Goal: Navigation & Orientation: Find specific page/section

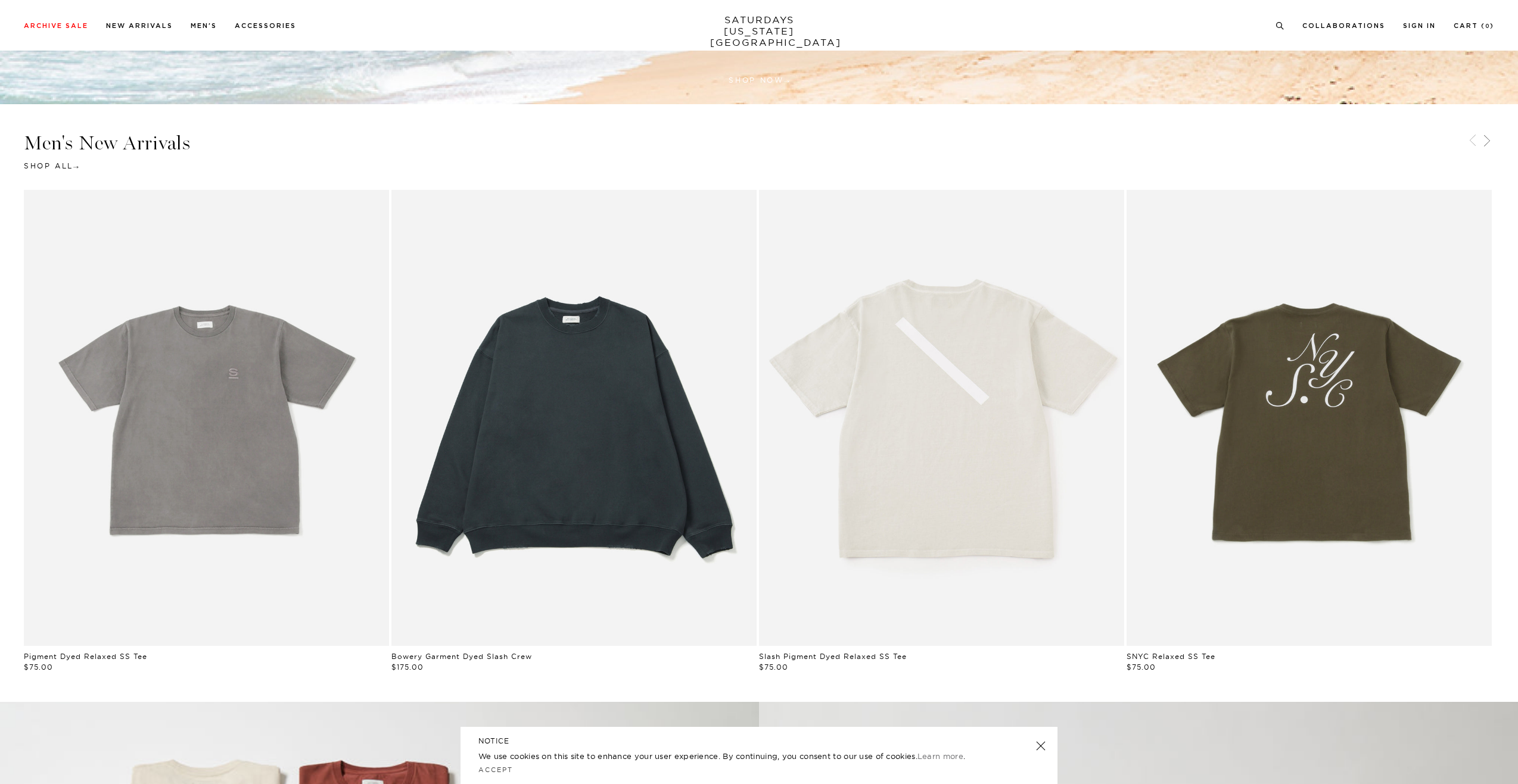
scroll to position [953, 0]
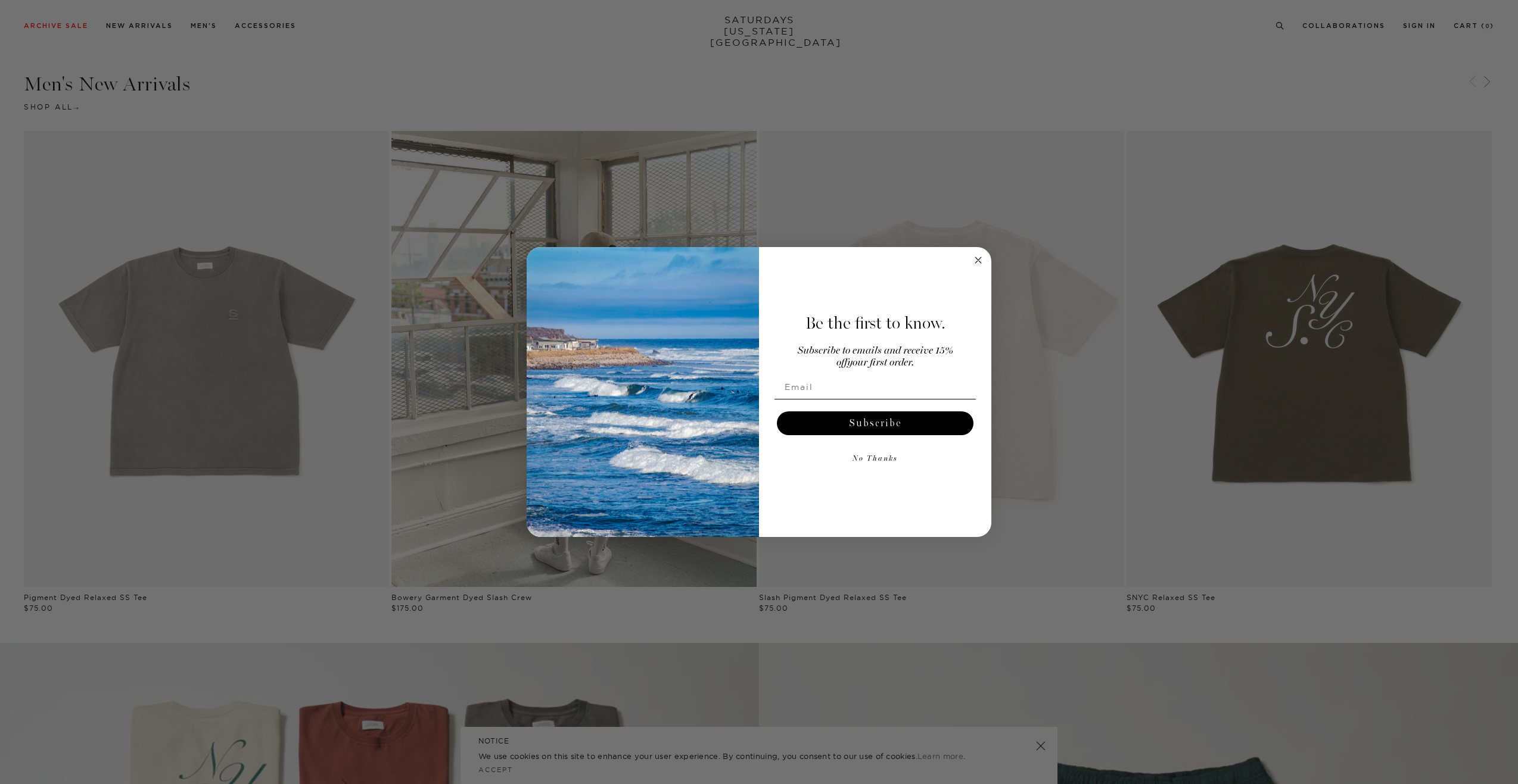
click at [982, 255] on circle "Close dialog" at bounding box center [978, 259] width 14 height 14
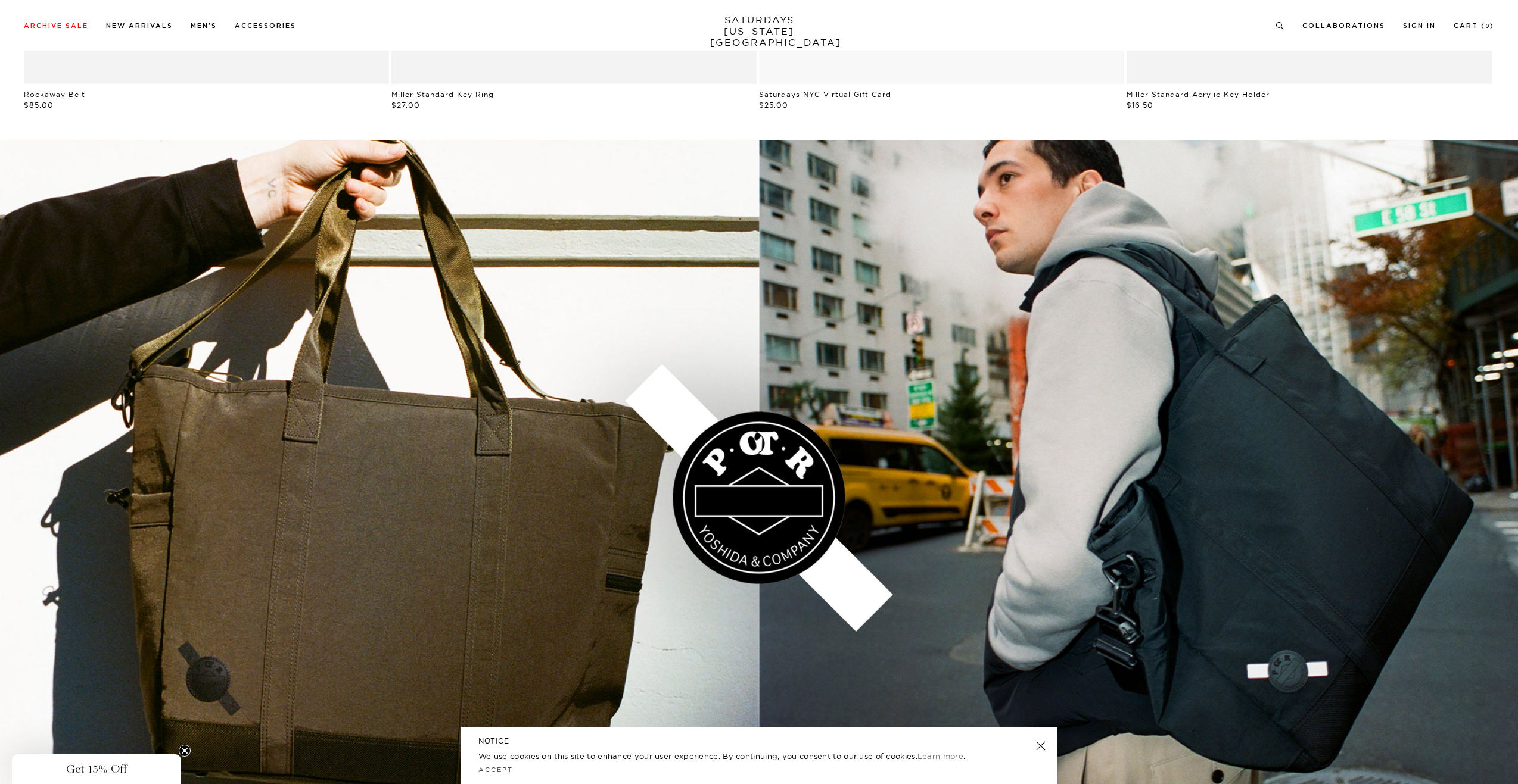
scroll to position [2134, 0]
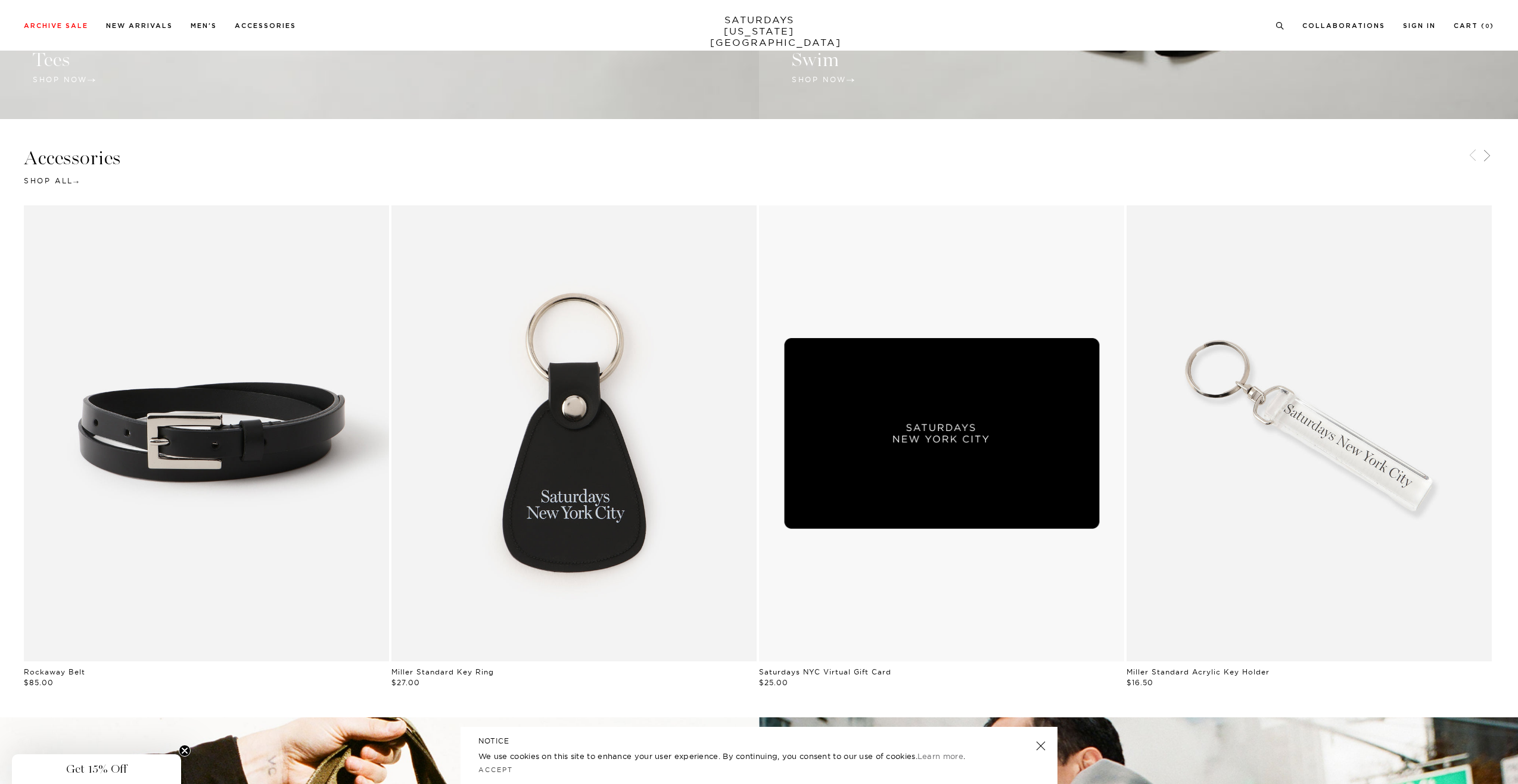
drag, startPoint x: 232, startPoint y: 501, endPoint x: 234, endPoint y: 478, distance: 23.1
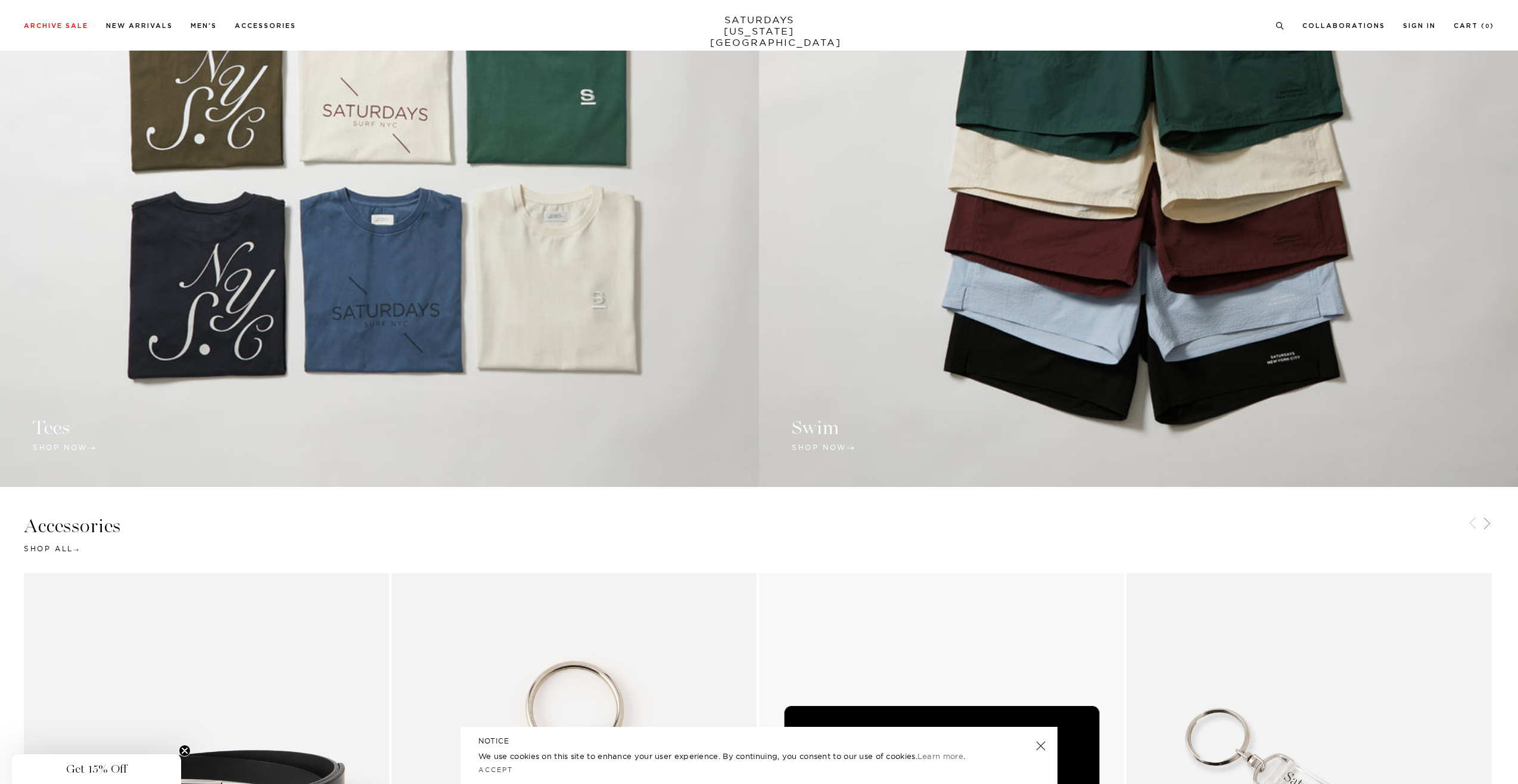
scroll to position [1837, 0]
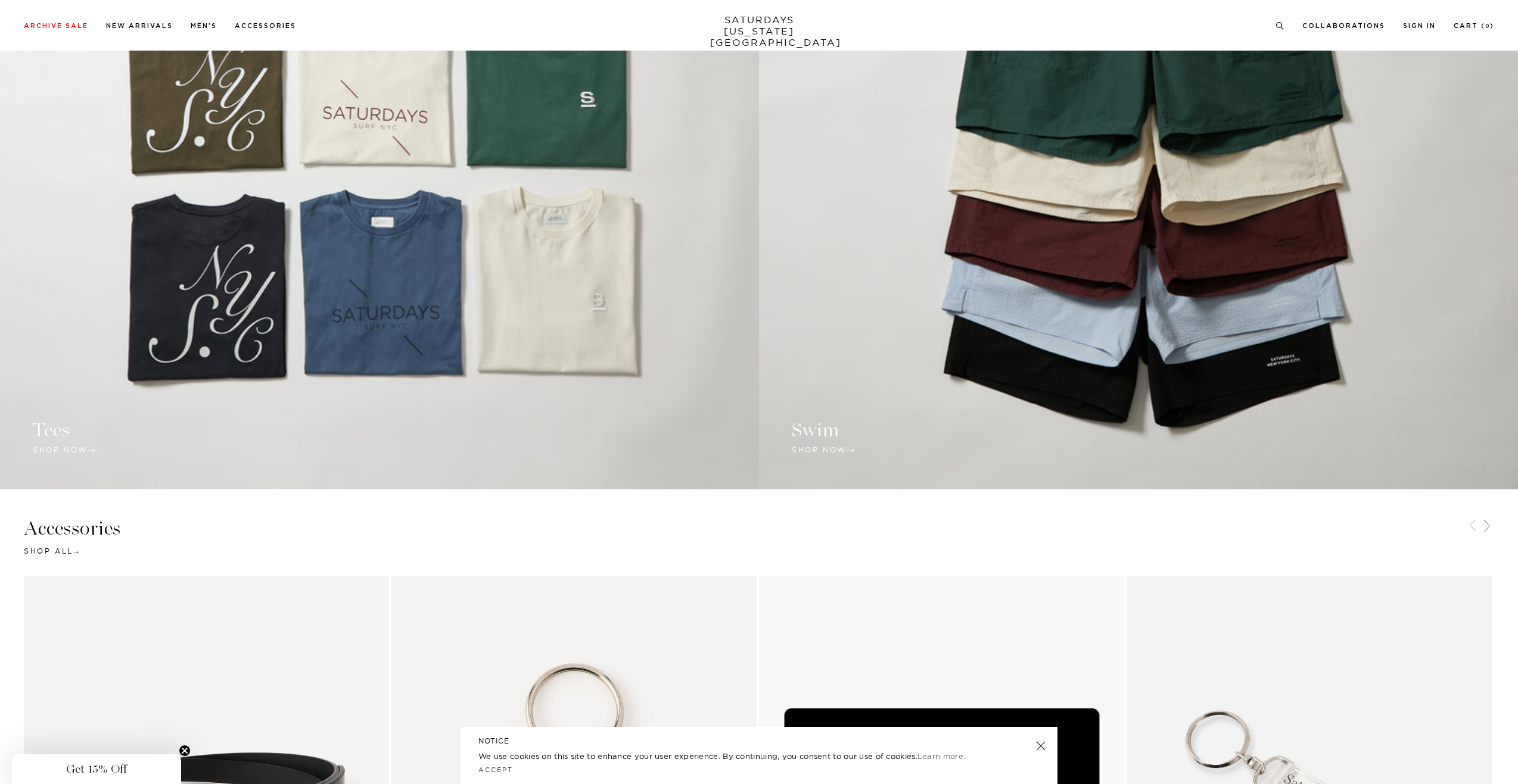
click at [281, 341] on link at bounding box center [379, 123] width 759 height 730
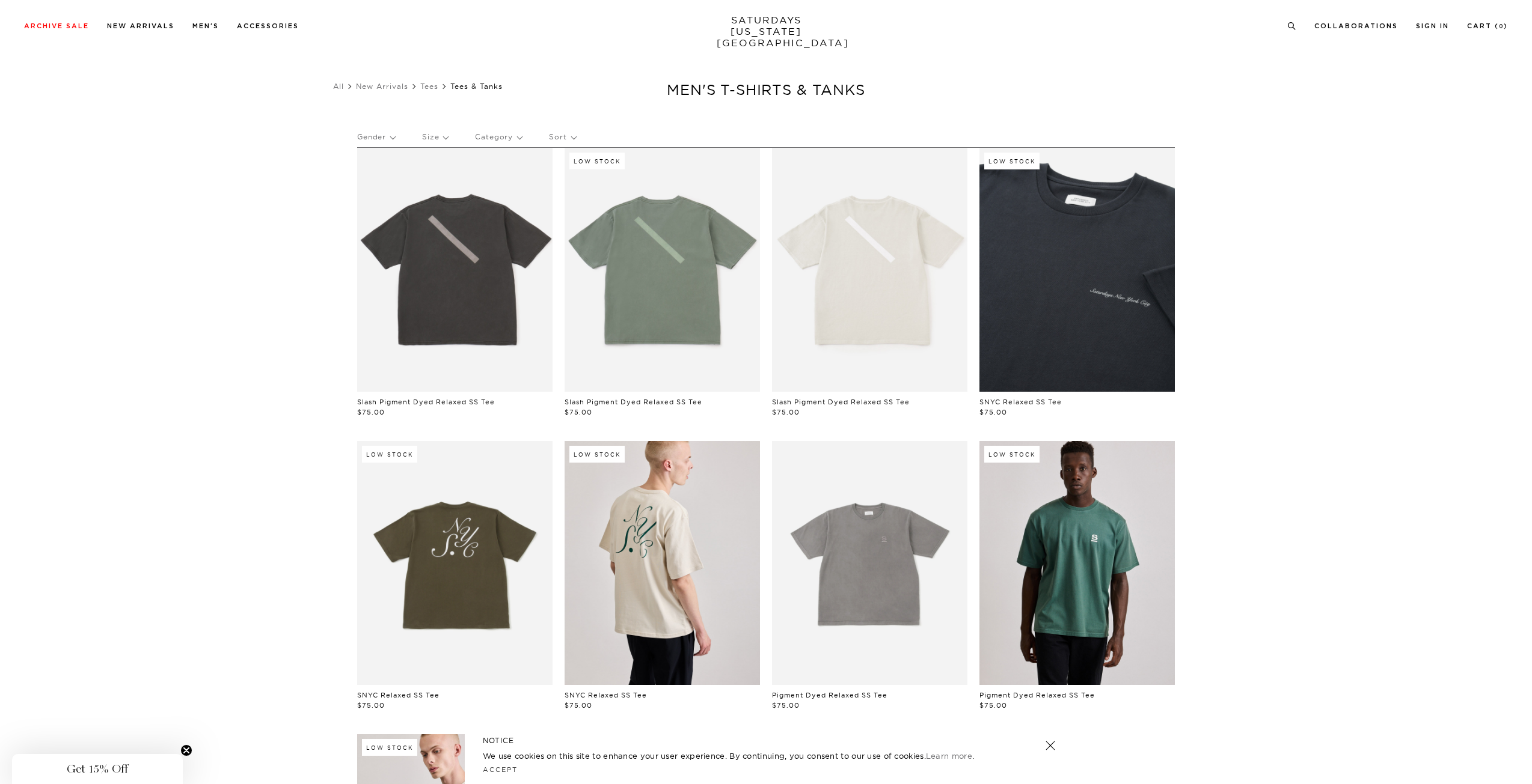
drag, startPoint x: 1230, startPoint y: 480, endPoint x: 1222, endPoint y: 307, distance: 173.2
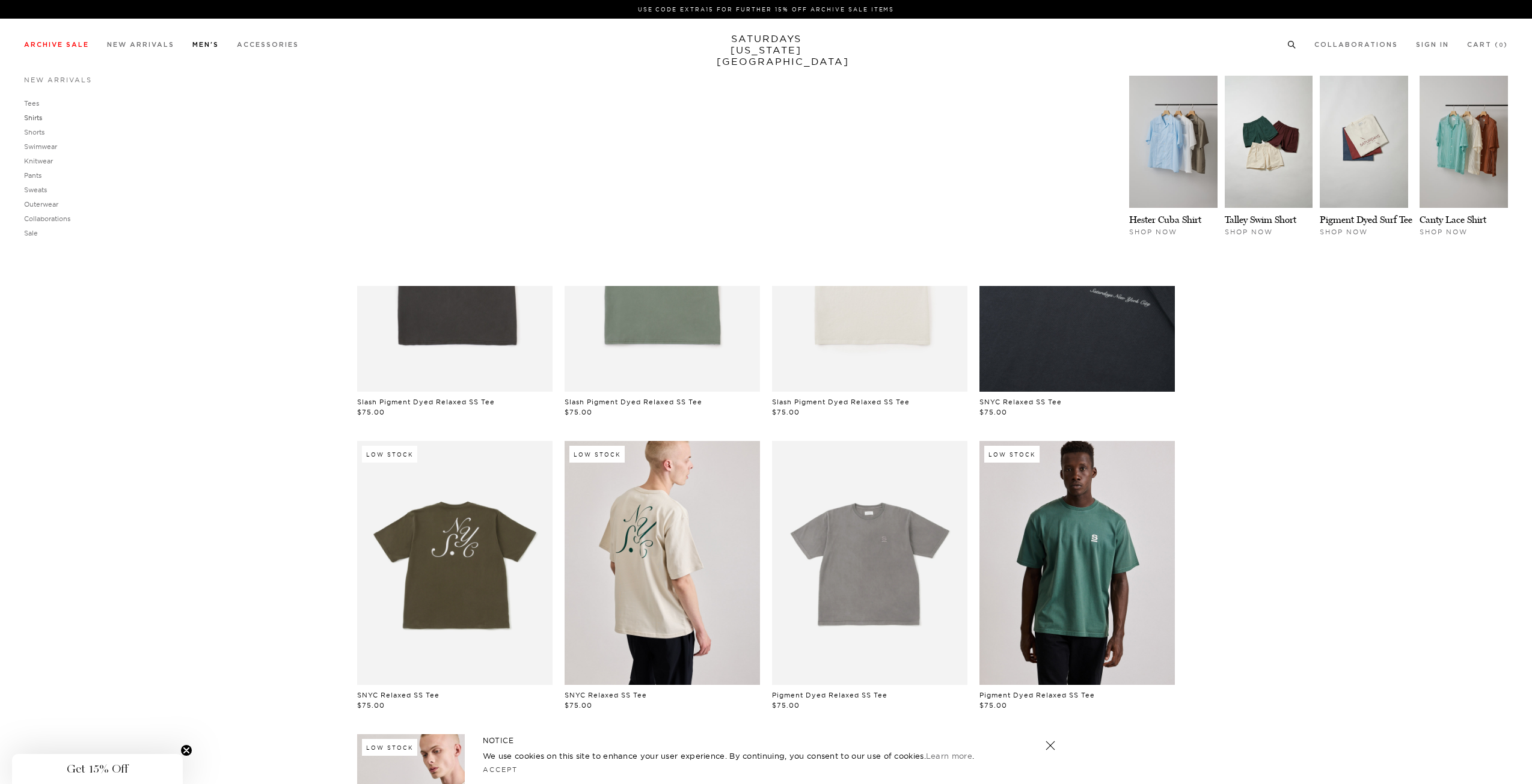
click at [37, 114] on link "Shirts" at bounding box center [33, 118] width 18 height 9
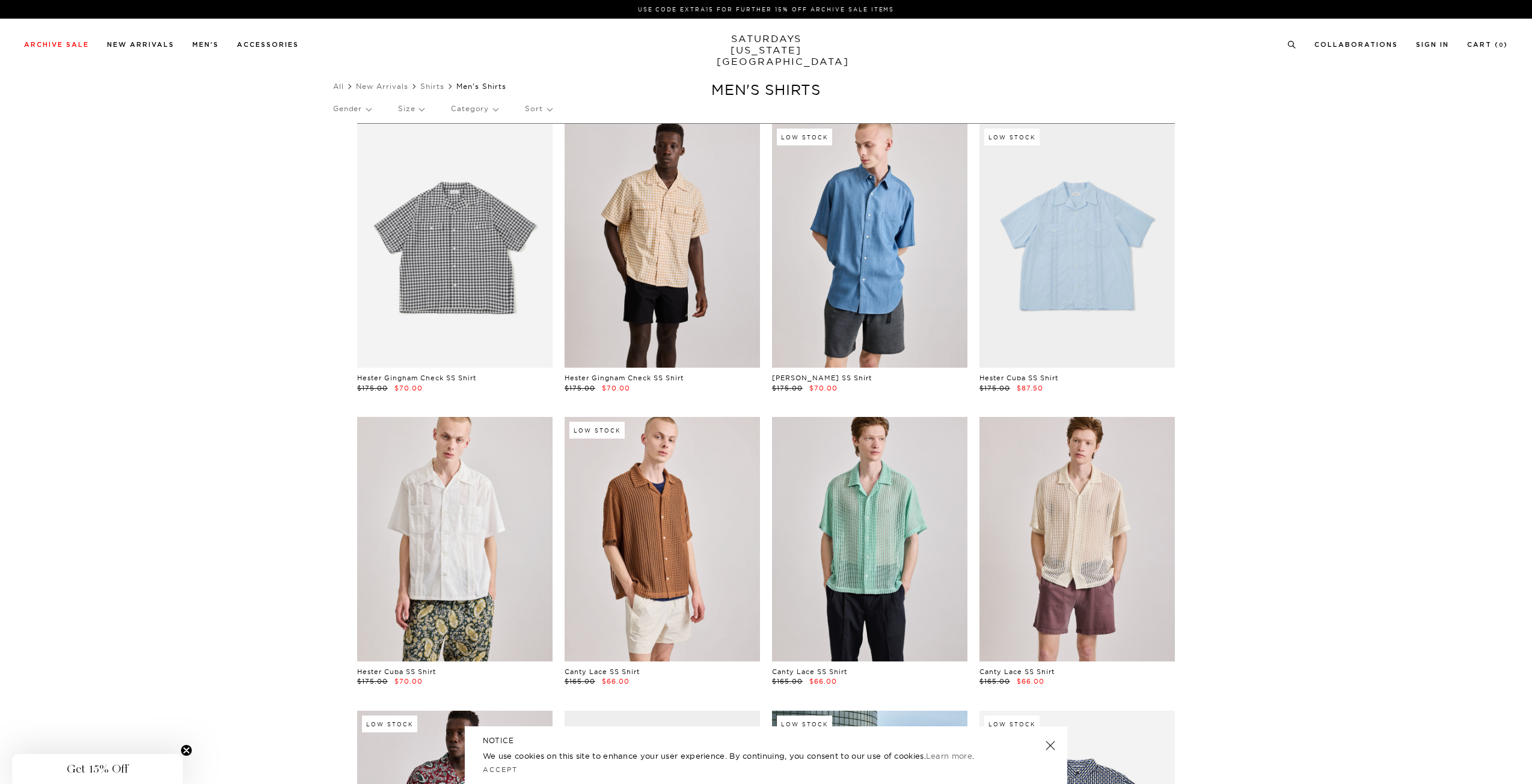
click at [473, 260] on link at bounding box center [455, 245] width 196 height 244
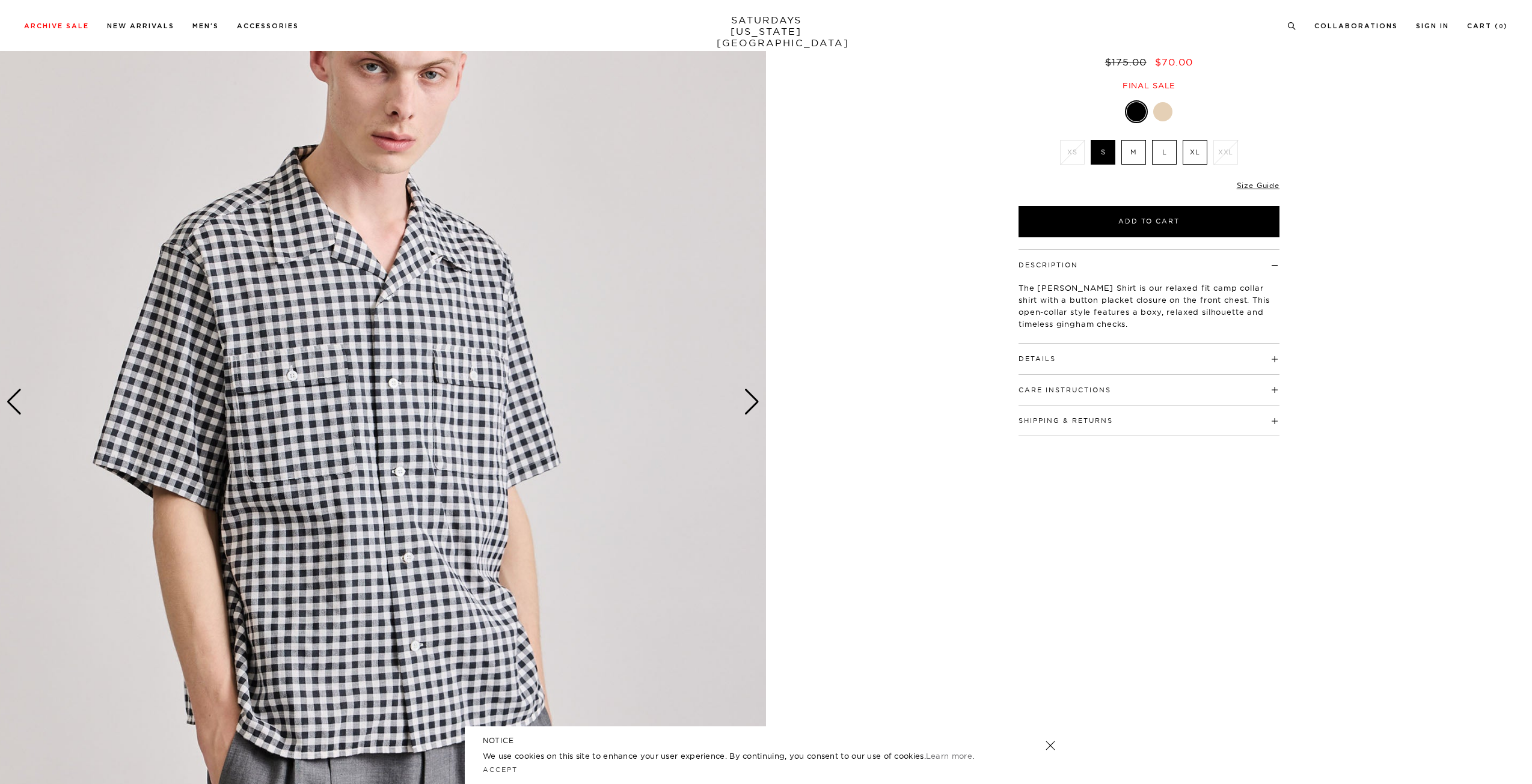
scroll to position [180, 0]
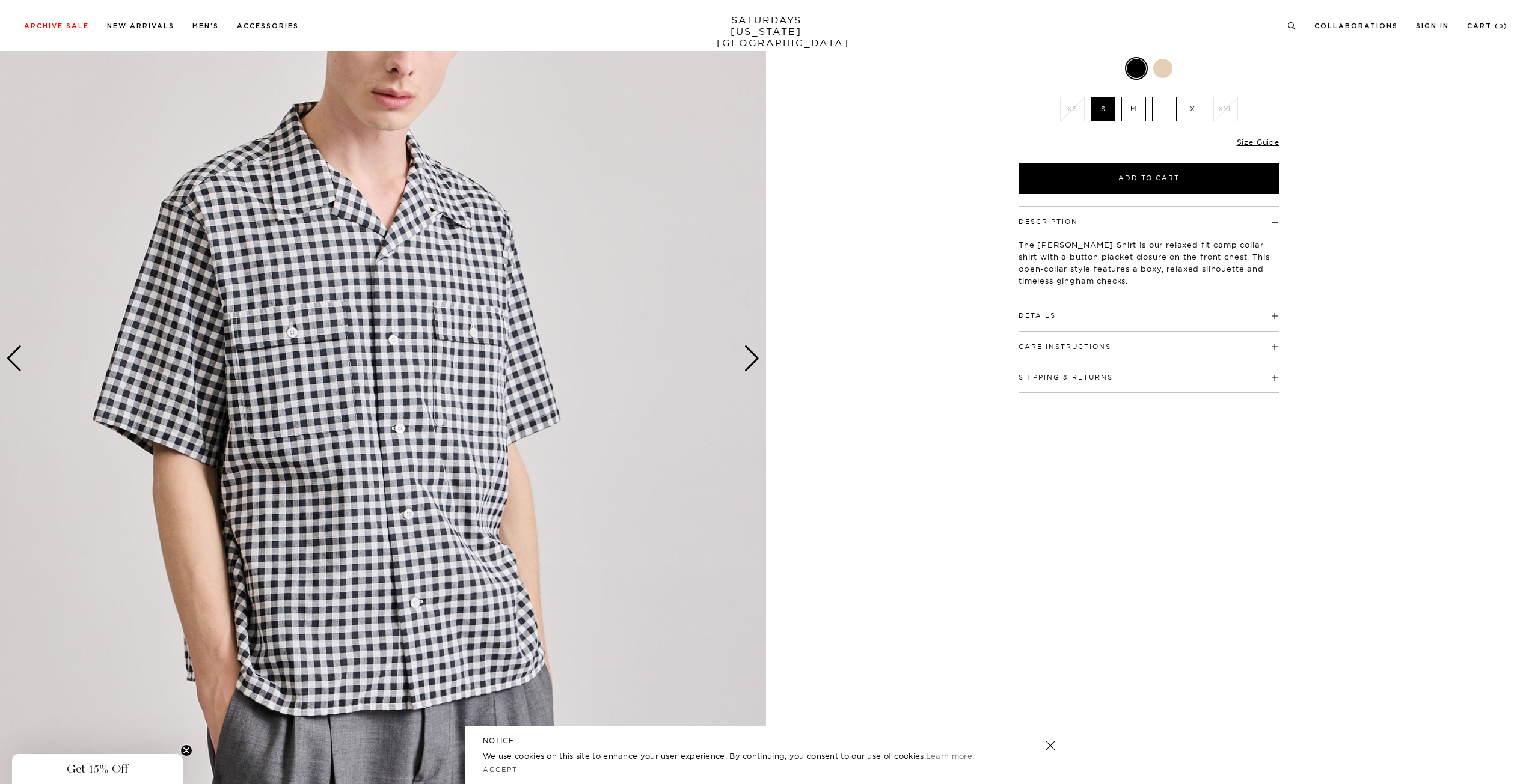
click at [748, 361] on div "Next slide" at bounding box center [751, 358] width 17 height 26
click at [750, 359] on div "Next slide" at bounding box center [751, 358] width 17 height 26
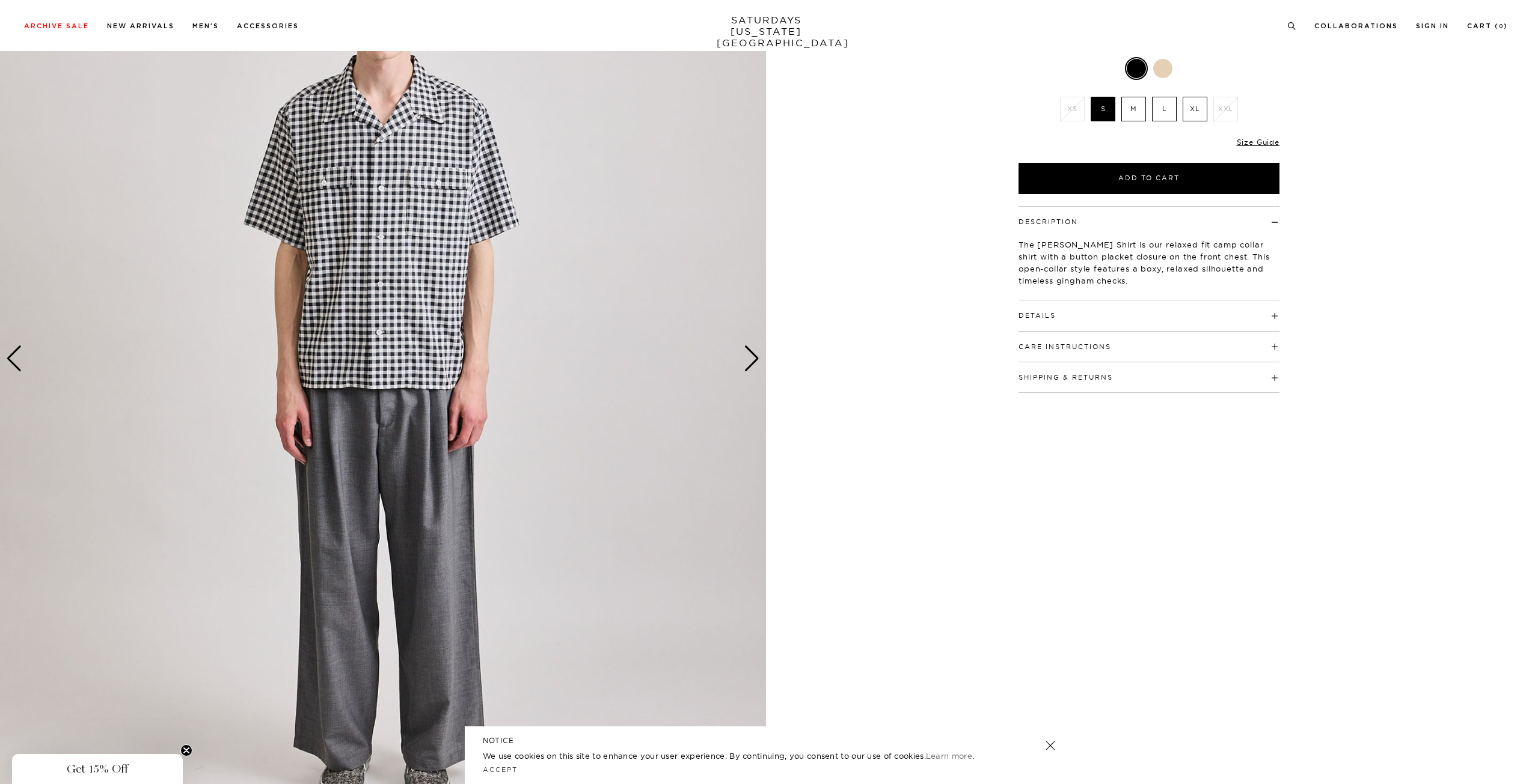
drag, startPoint x: 753, startPoint y: 356, endPoint x: 825, endPoint y: 283, distance: 102.5
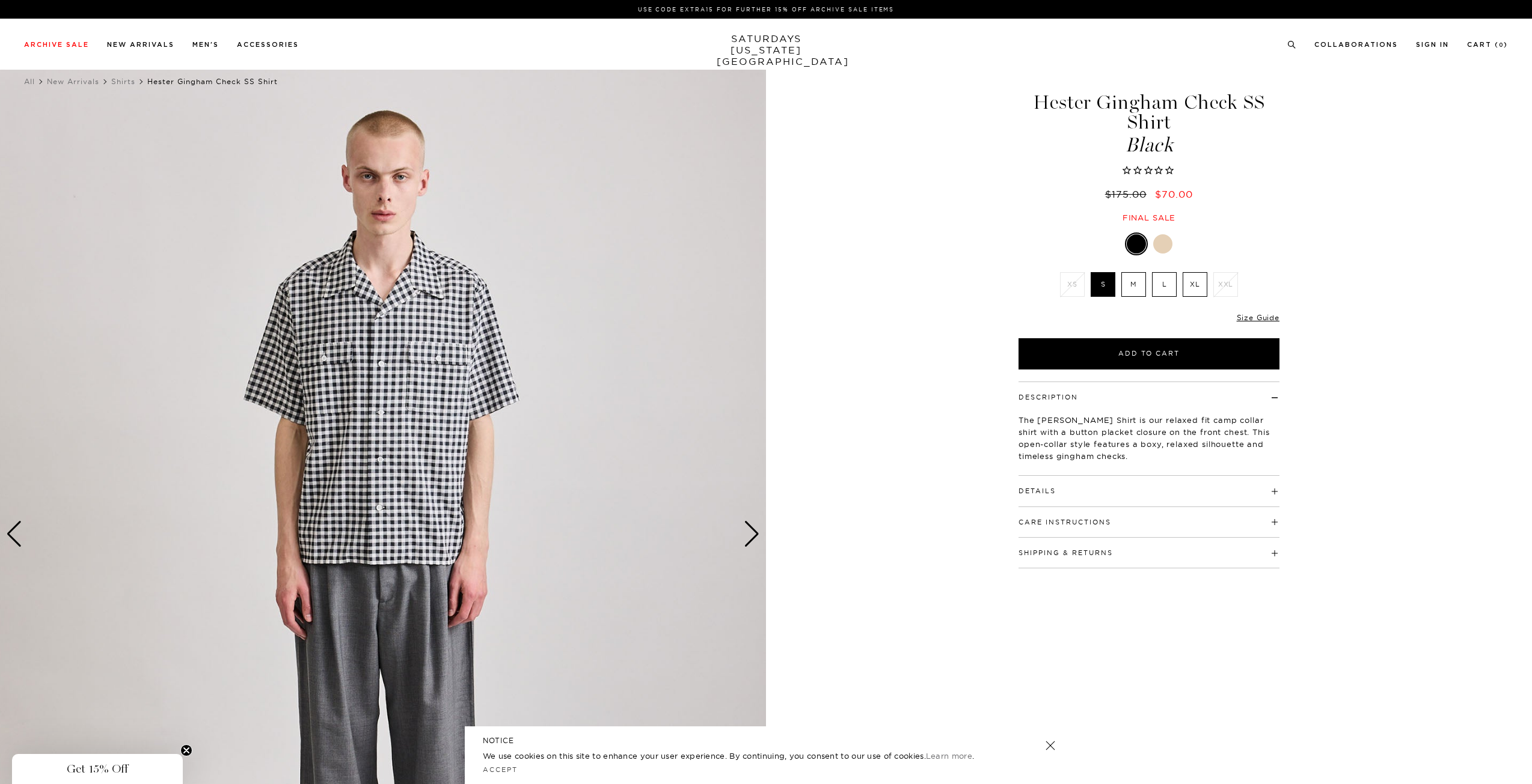
scroll to position [0, 0]
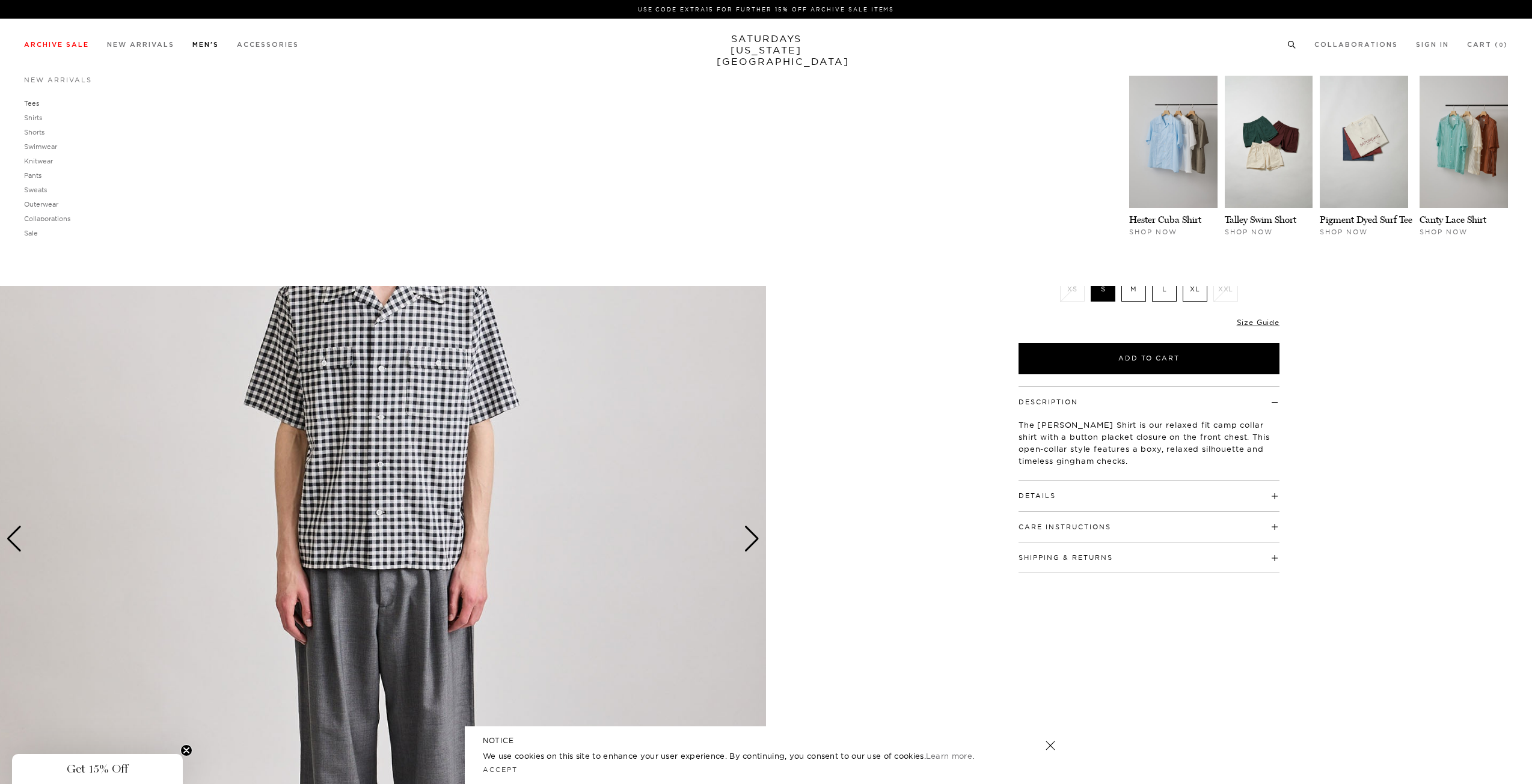
click at [30, 101] on link "Tees" at bounding box center [31, 103] width 15 height 9
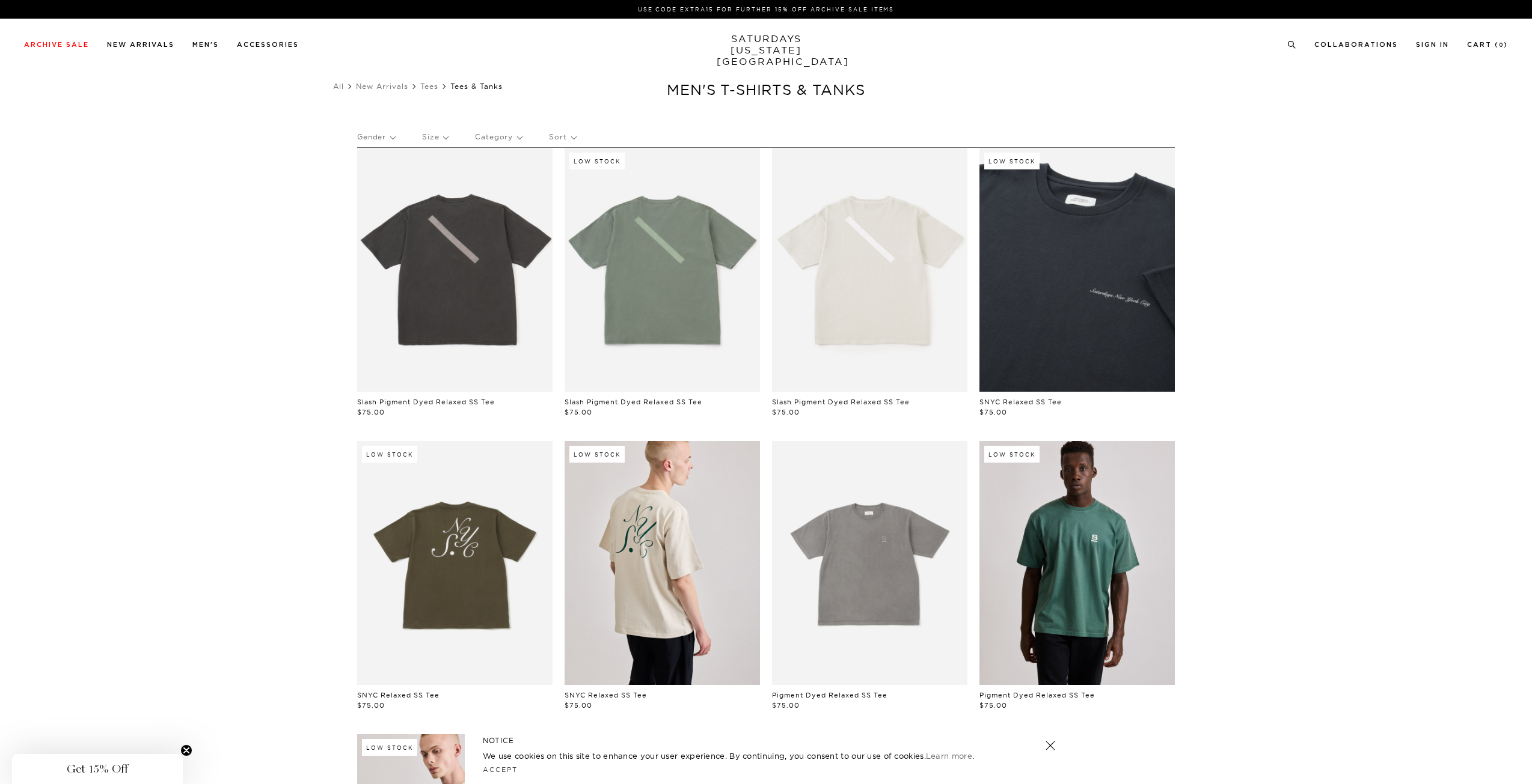
scroll to position [0, 7]
drag, startPoint x: 244, startPoint y: 197, endPoint x: 259, endPoint y: 72, distance: 125.9
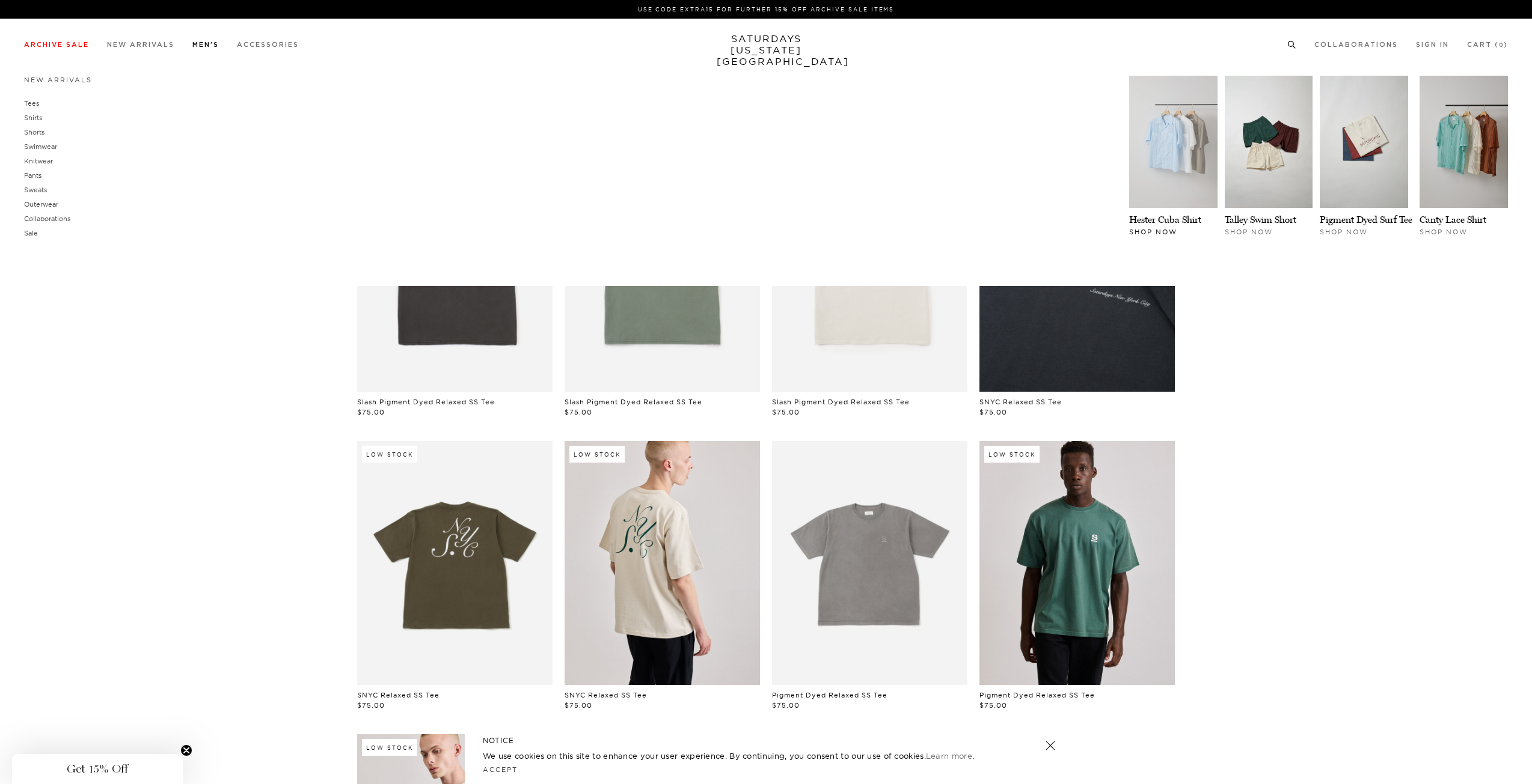
click at [1154, 188] on img at bounding box center [1173, 142] width 89 height 132
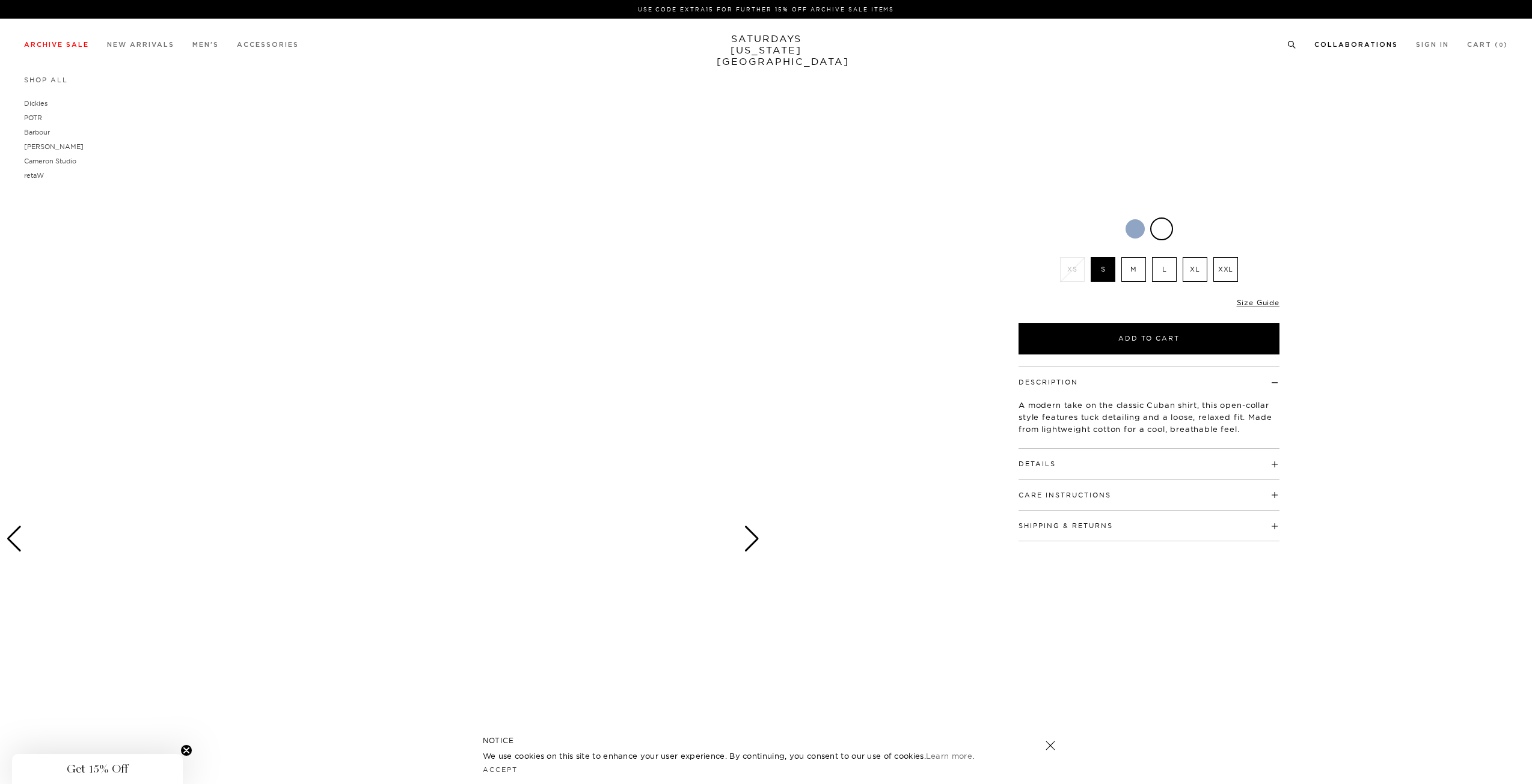
click at [1357, 43] on link "Collaborations" at bounding box center [1356, 45] width 84 height 7
